Goal: Use online tool/utility: Utilize a website feature to perform a specific function

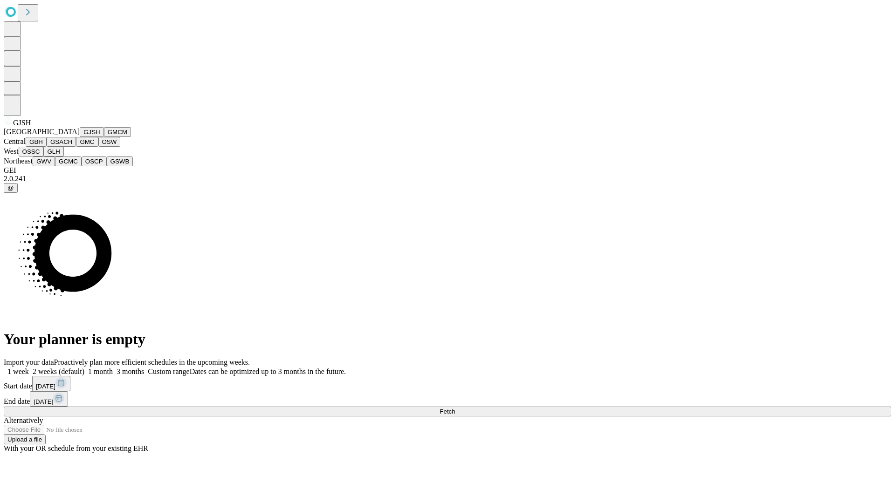
click at [80, 137] on button "GJSH" at bounding box center [92, 132] width 24 height 10
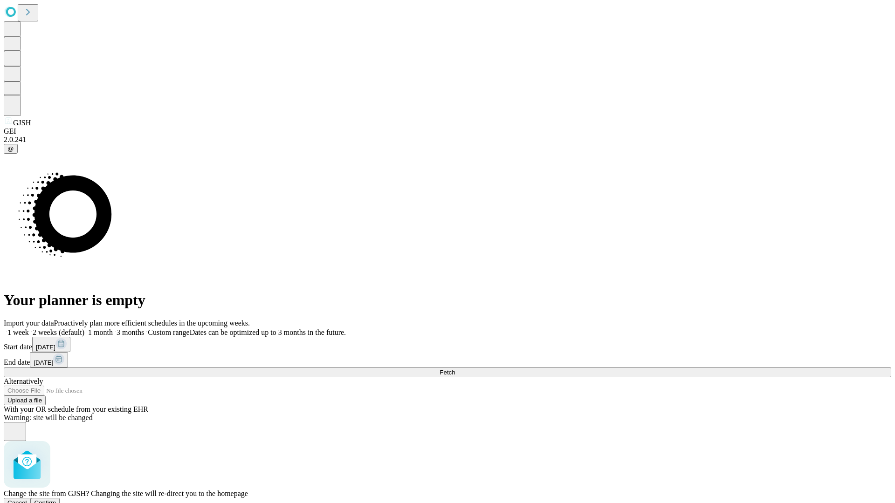
click at [56, 500] on span "Confirm" at bounding box center [45, 503] width 22 height 7
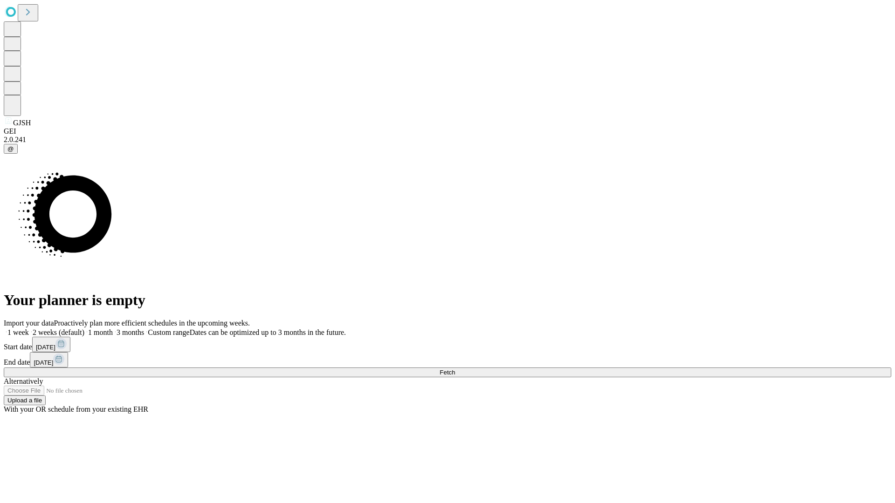
click at [84, 329] on label "2 weeks (default)" at bounding box center [56, 333] width 55 height 8
click at [455, 369] on span "Fetch" at bounding box center [447, 372] width 15 height 7
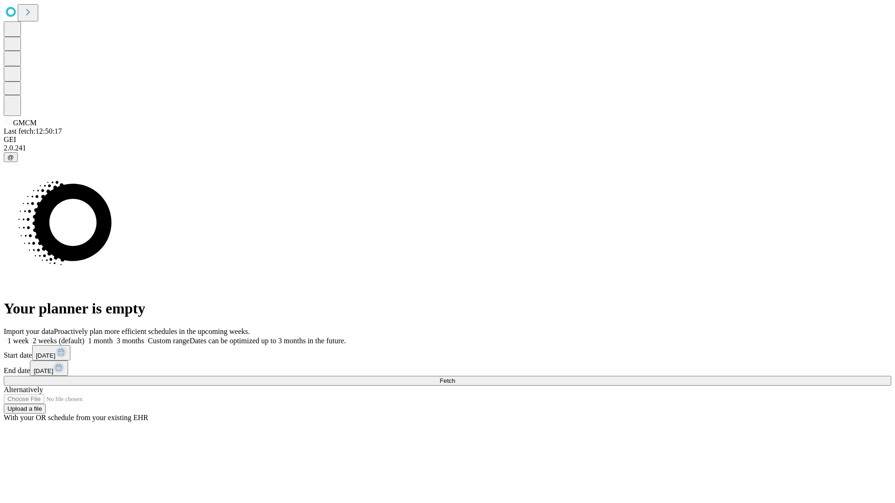
click at [84, 337] on label "2 weeks (default)" at bounding box center [56, 341] width 55 height 8
click at [455, 378] on span "Fetch" at bounding box center [447, 381] width 15 height 7
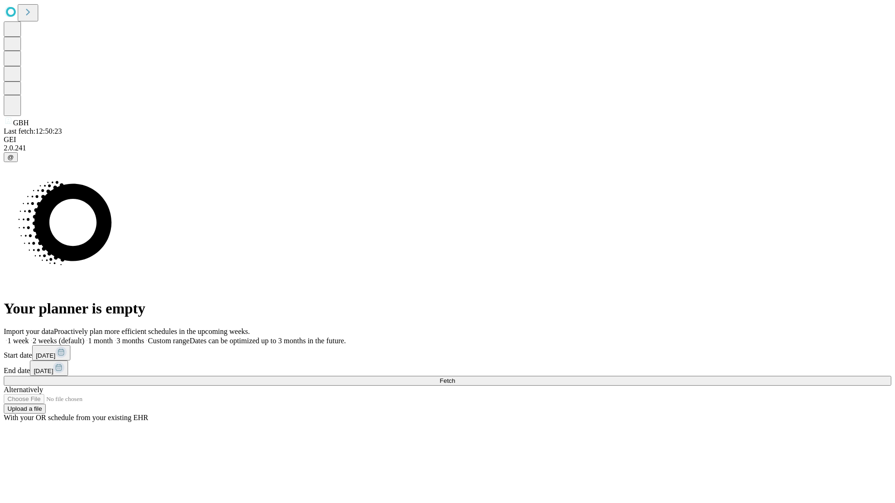
click at [455, 378] on span "Fetch" at bounding box center [447, 381] width 15 height 7
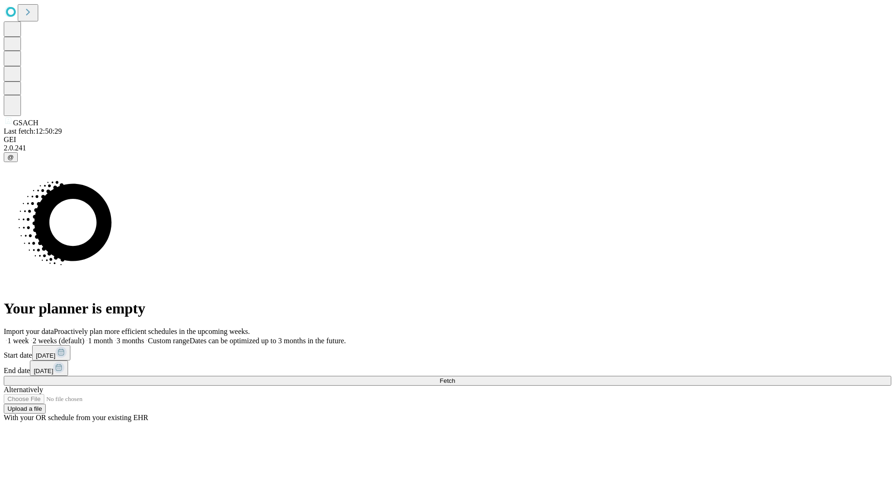
click at [84, 337] on label "2 weeks (default)" at bounding box center [56, 341] width 55 height 8
click at [455, 378] on span "Fetch" at bounding box center [447, 381] width 15 height 7
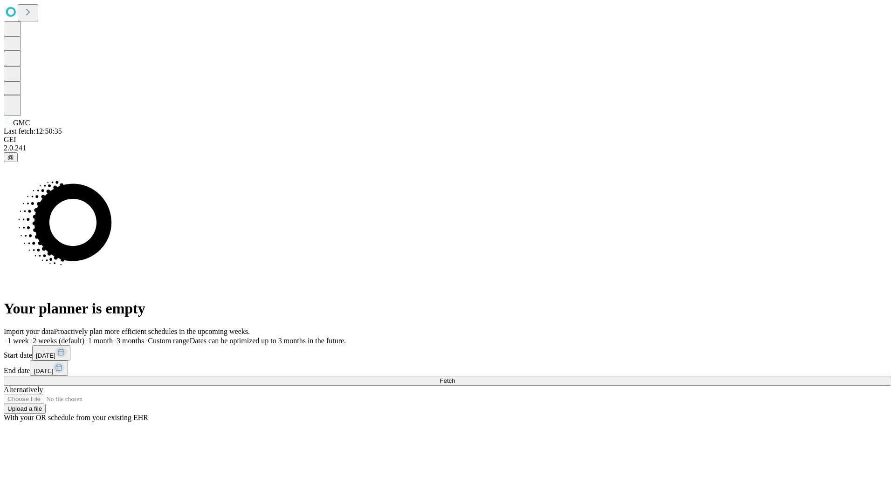
click at [84, 337] on label "2 weeks (default)" at bounding box center [56, 341] width 55 height 8
click at [455, 378] on span "Fetch" at bounding box center [447, 381] width 15 height 7
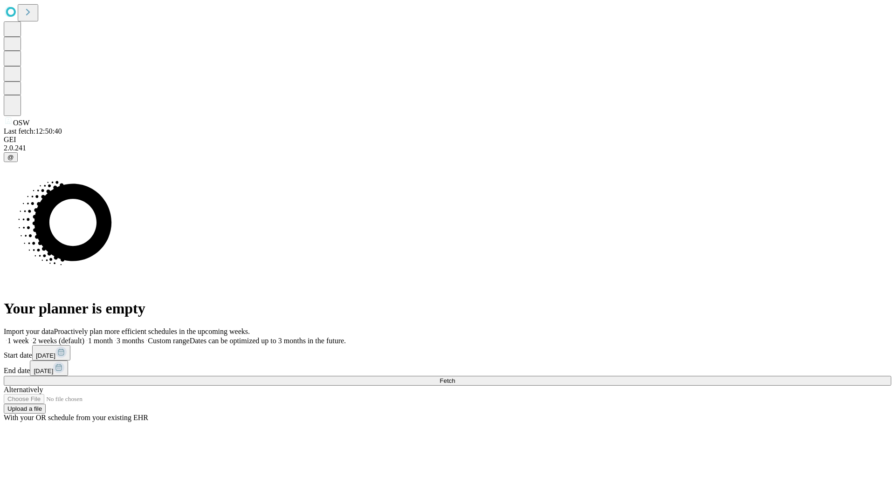
click at [84, 337] on label "2 weeks (default)" at bounding box center [56, 341] width 55 height 8
click at [455, 378] on span "Fetch" at bounding box center [447, 381] width 15 height 7
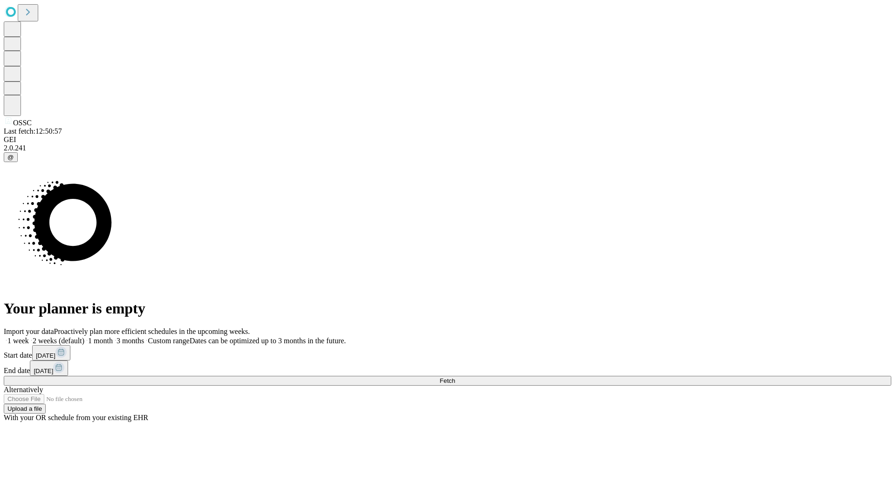
click at [84, 337] on label "2 weeks (default)" at bounding box center [56, 341] width 55 height 8
click at [455, 378] on span "Fetch" at bounding box center [447, 381] width 15 height 7
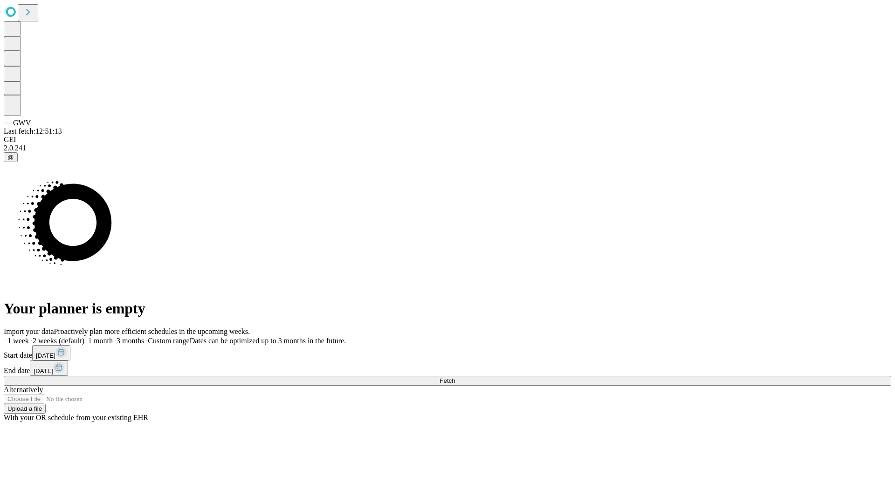
click at [455, 378] on span "Fetch" at bounding box center [447, 381] width 15 height 7
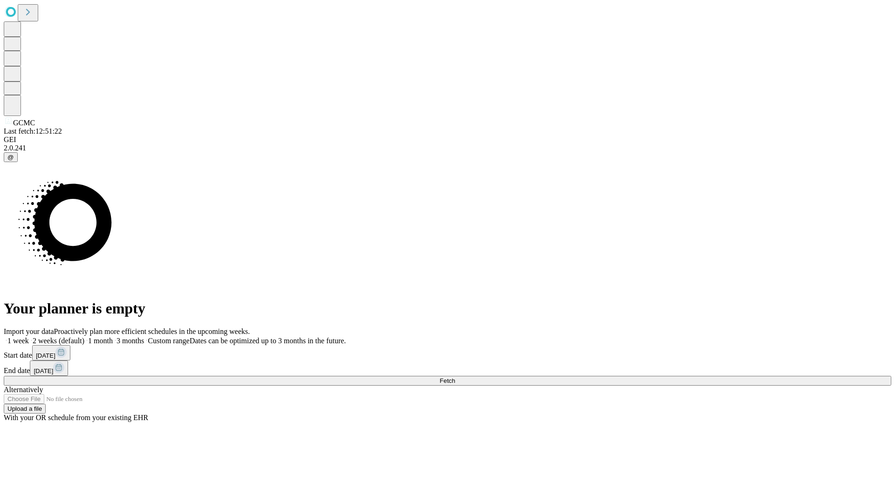
click at [84, 337] on label "2 weeks (default)" at bounding box center [56, 341] width 55 height 8
click at [455, 378] on span "Fetch" at bounding box center [447, 381] width 15 height 7
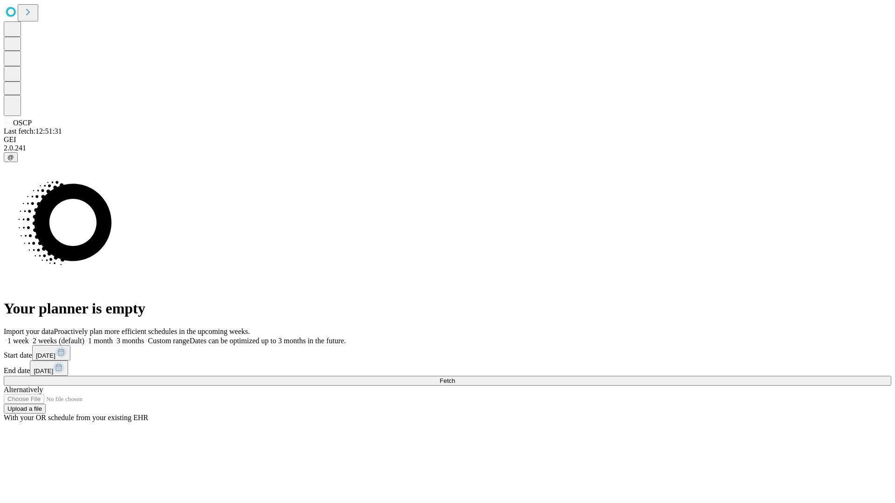
click at [84, 337] on label "2 weeks (default)" at bounding box center [56, 341] width 55 height 8
click at [455, 378] on span "Fetch" at bounding box center [447, 381] width 15 height 7
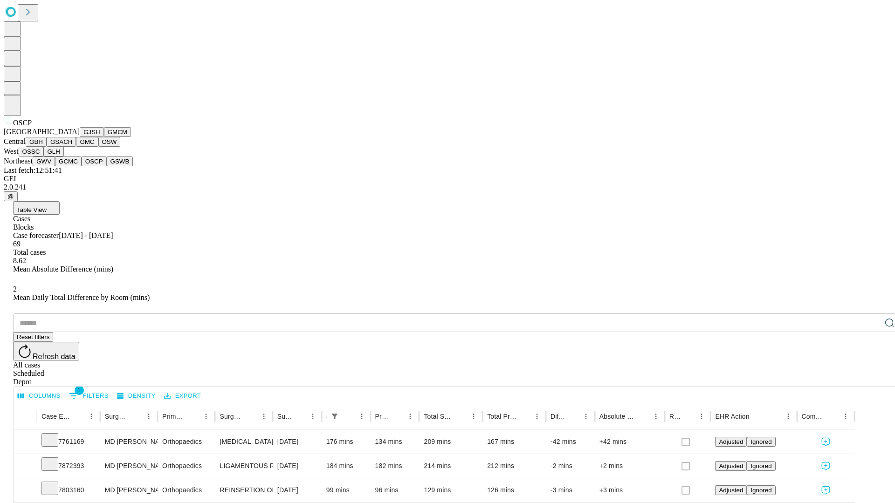
click at [107, 166] on button "GSWB" at bounding box center [120, 162] width 27 height 10
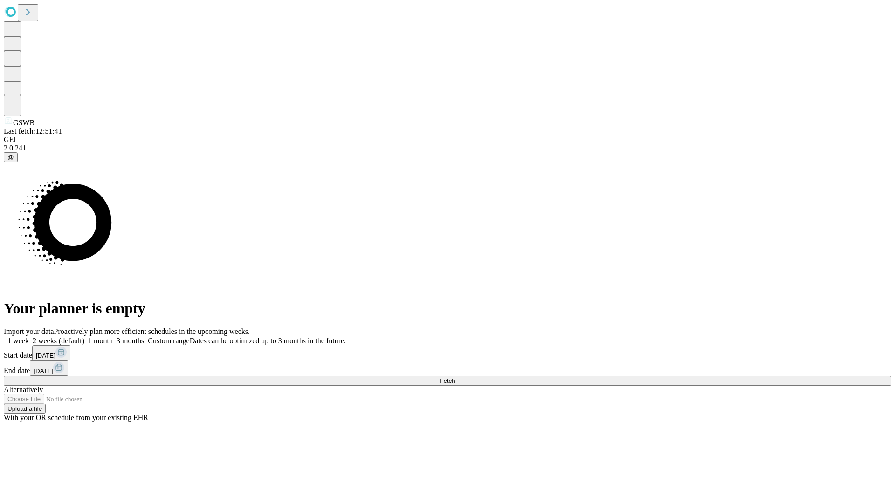
click at [84, 337] on label "2 weeks (default)" at bounding box center [56, 341] width 55 height 8
click at [455, 378] on span "Fetch" at bounding box center [447, 381] width 15 height 7
